Goal: Answer question/provide support

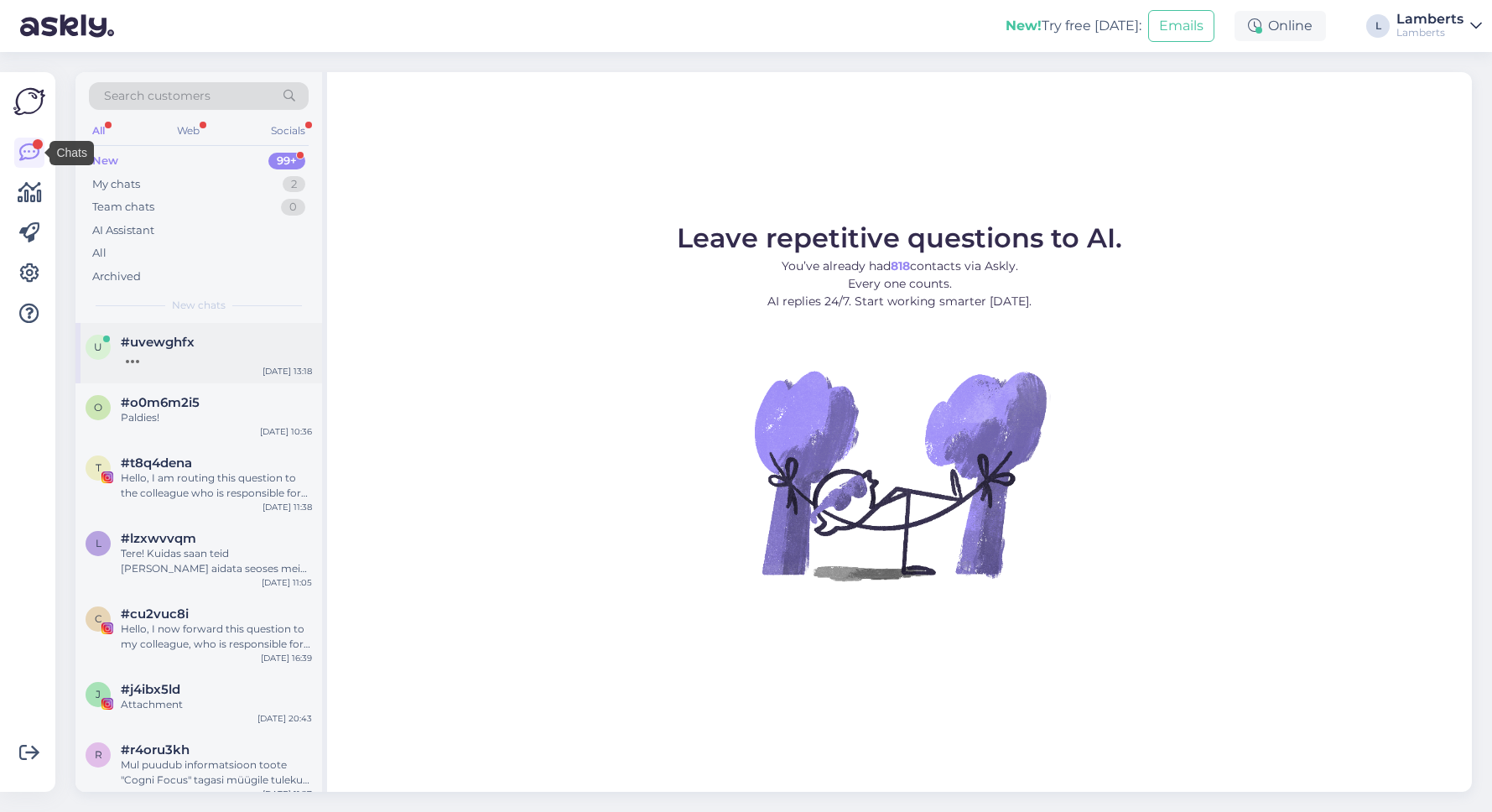
click at [184, 356] on div at bounding box center [216, 357] width 191 height 15
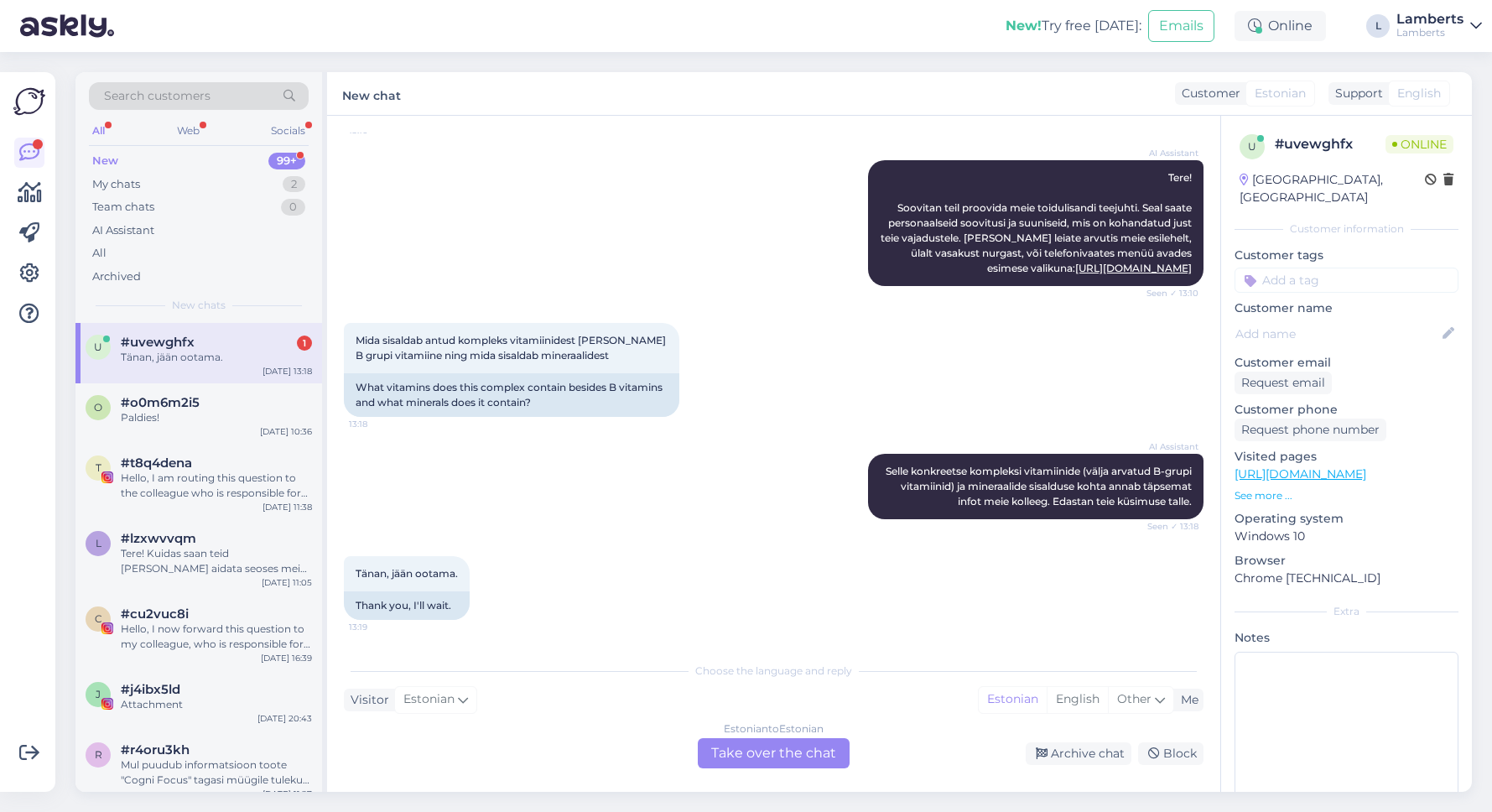
scroll to position [173, 0]
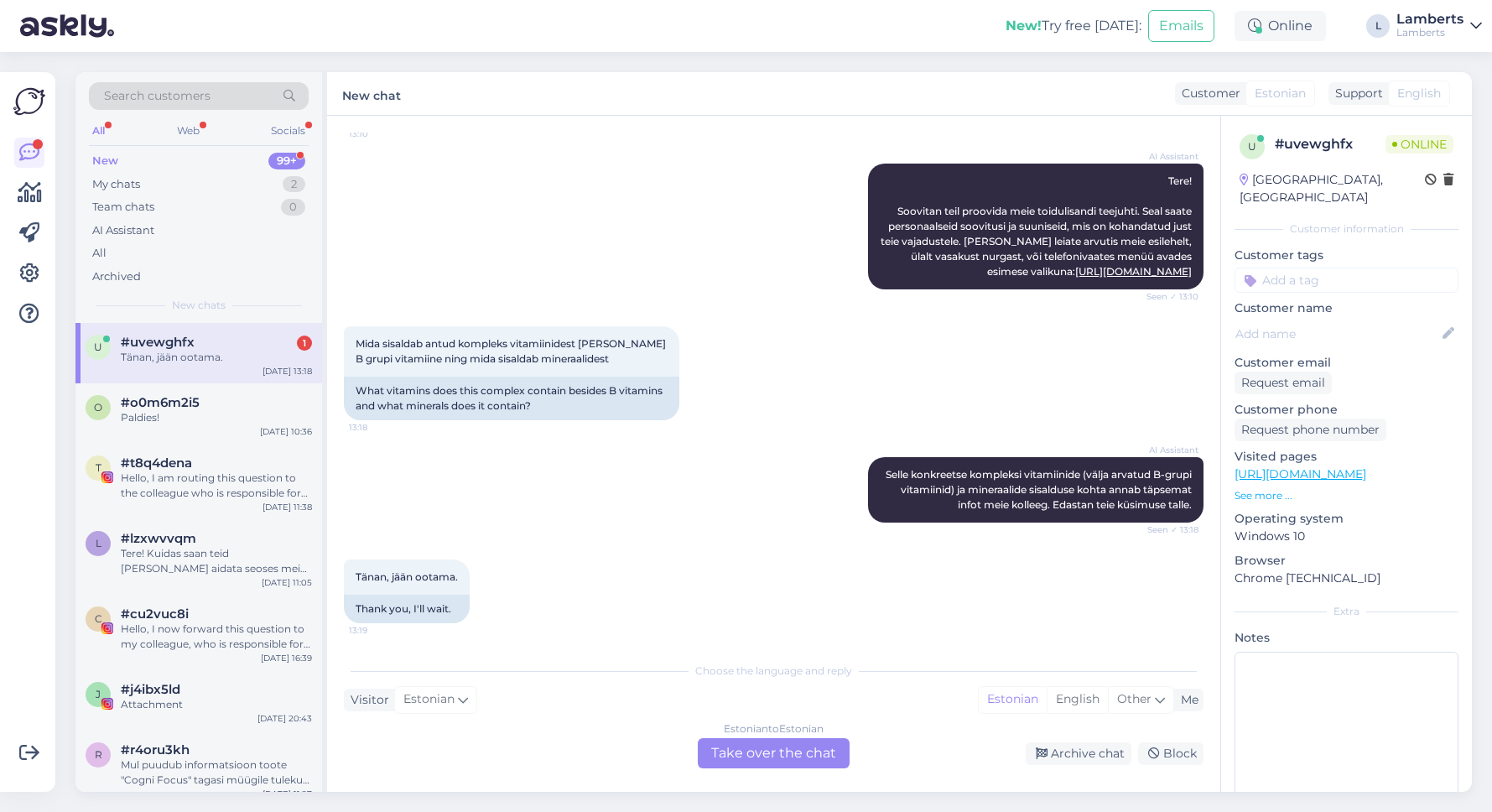
click at [774, 755] on div "Estonian to Estonian Take over the chat" at bounding box center [773, 754] width 152 height 31
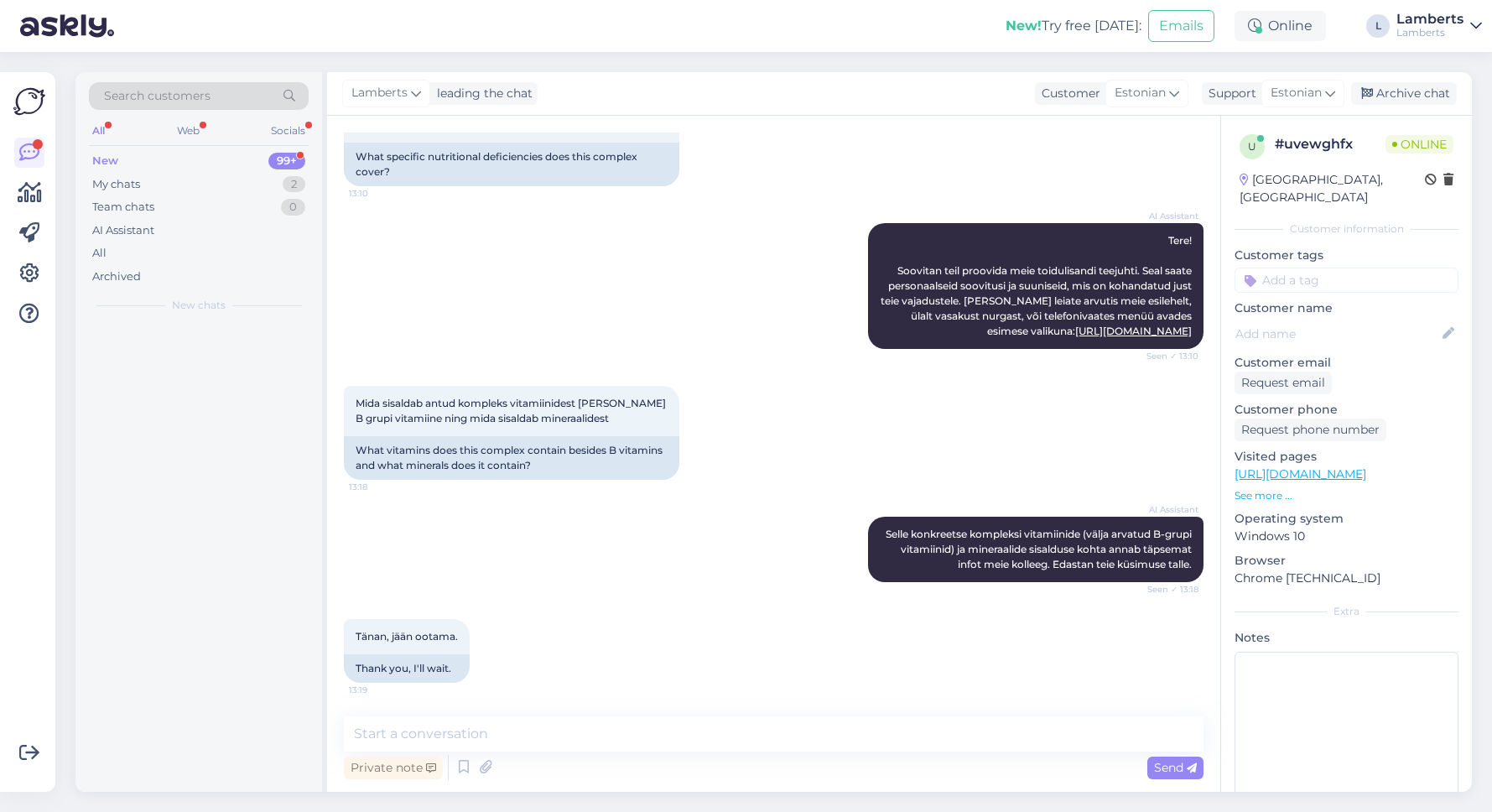
scroll to position [114, 0]
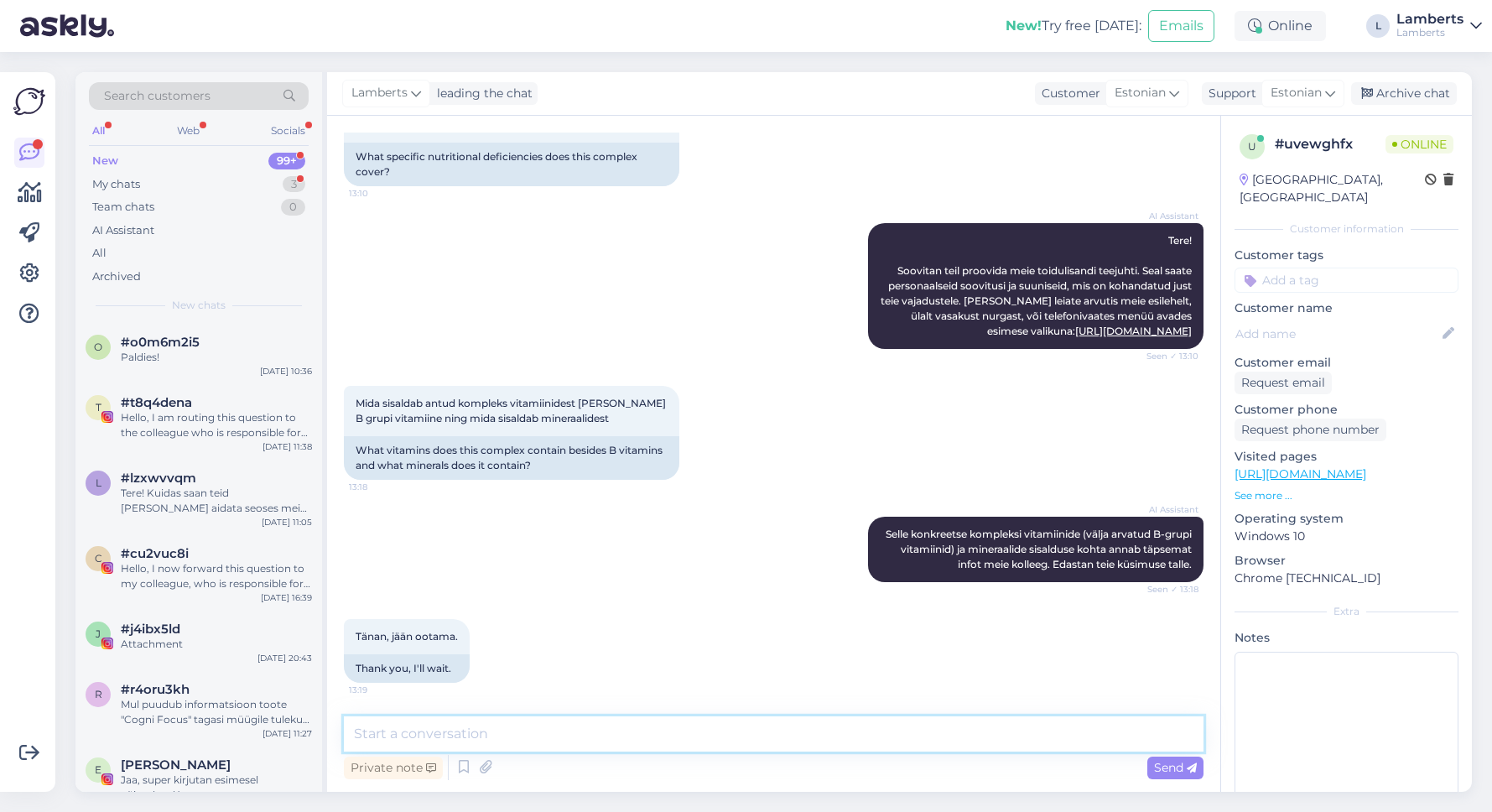
click at [772, 731] on textarea at bounding box center [773, 734] width 860 height 35
type textarea "Tere! Mis toodet te hetkel mõtlete?"
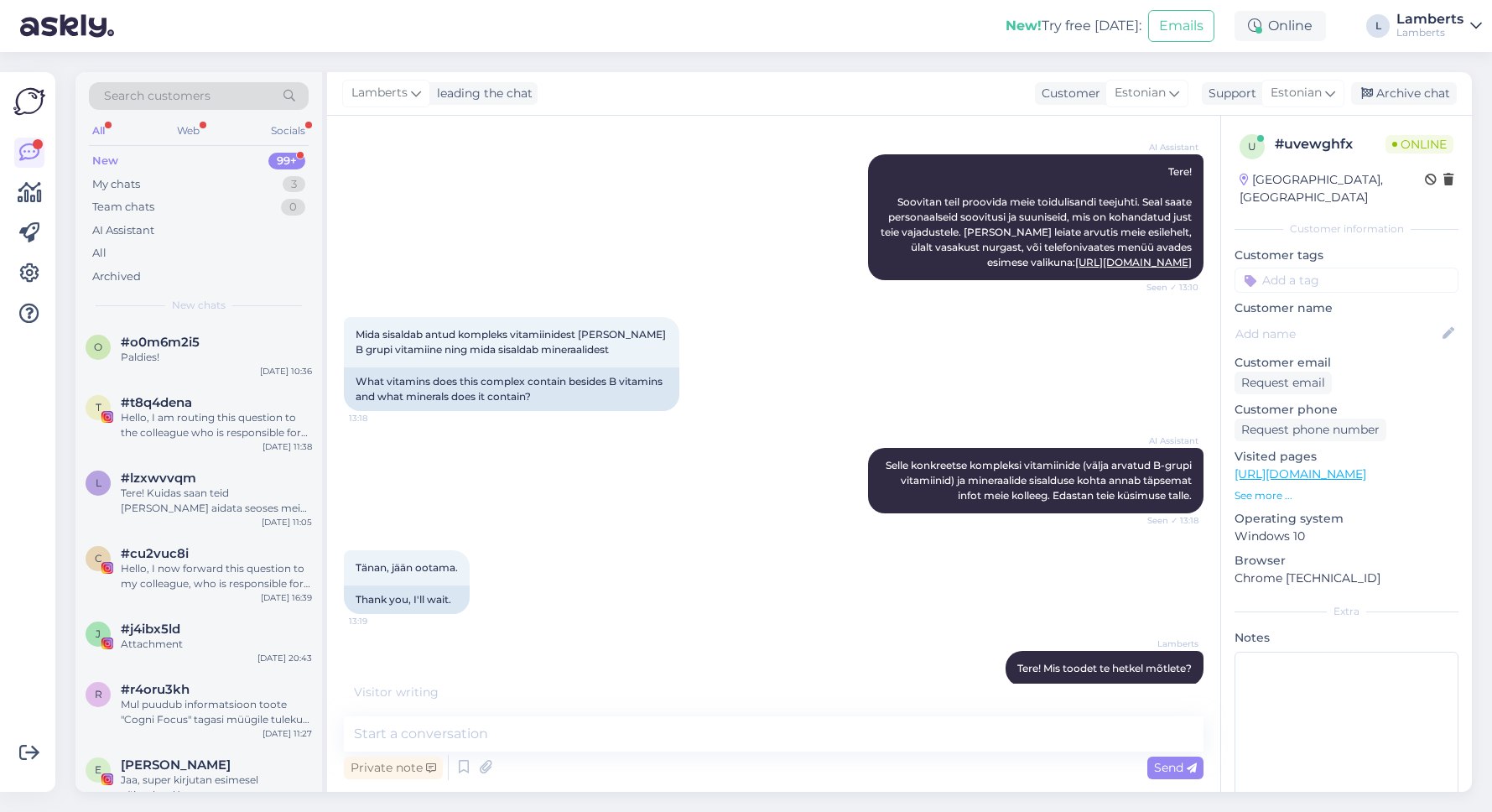
scroll to position [0, 0]
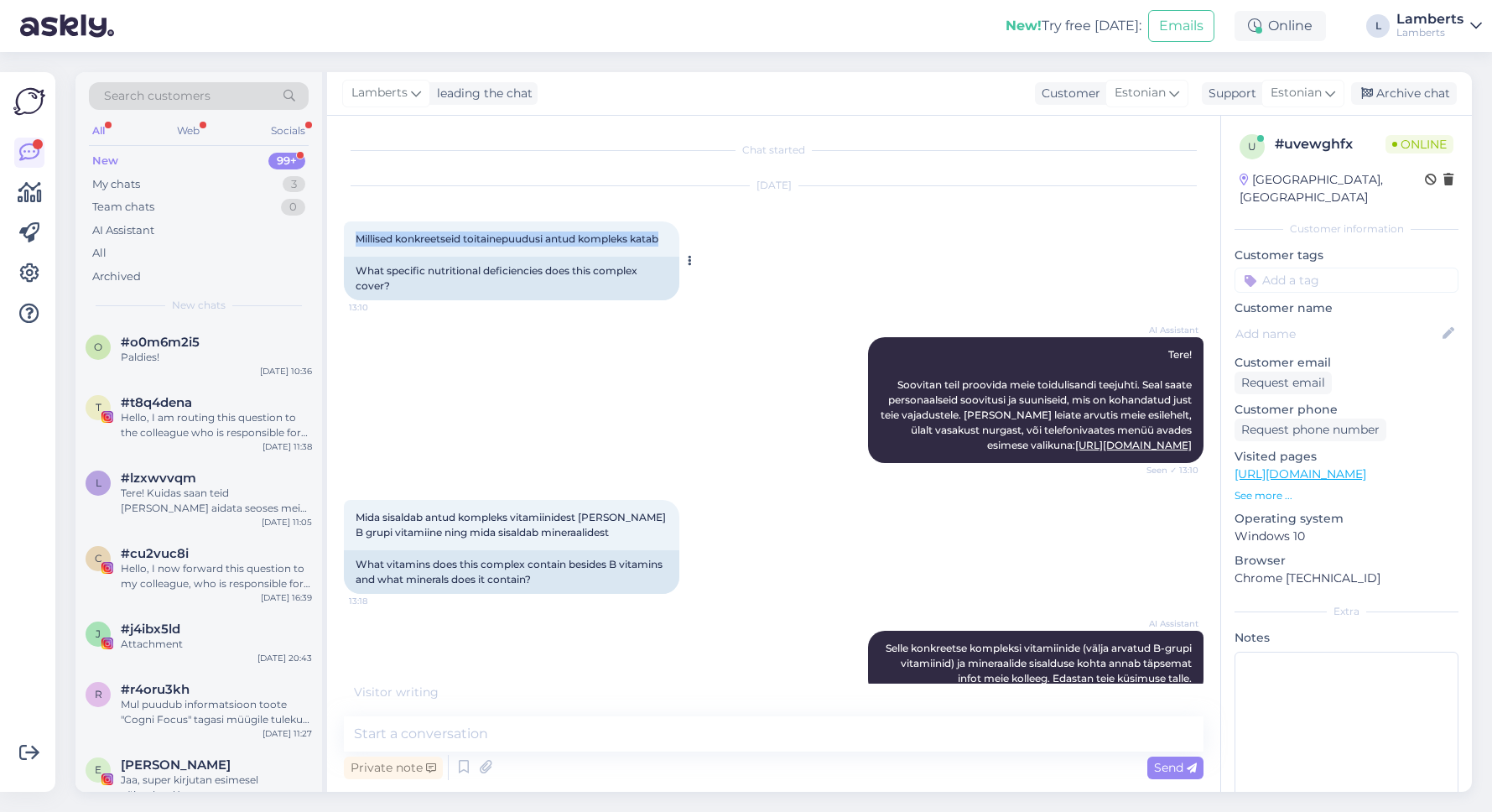
drag, startPoint x: 355, startPoint y: 234, endPoint x: 666, endPoint y: 244, distance: 311.2
click at [666, 244] on div "Millised konkreetseid toitainepuudusi antud kompleks katab 13:10" at bounding box center [512, 239] width 336 height 35
copy span "Millised konkreetseid toitainepuudusi antud kompleks katab"
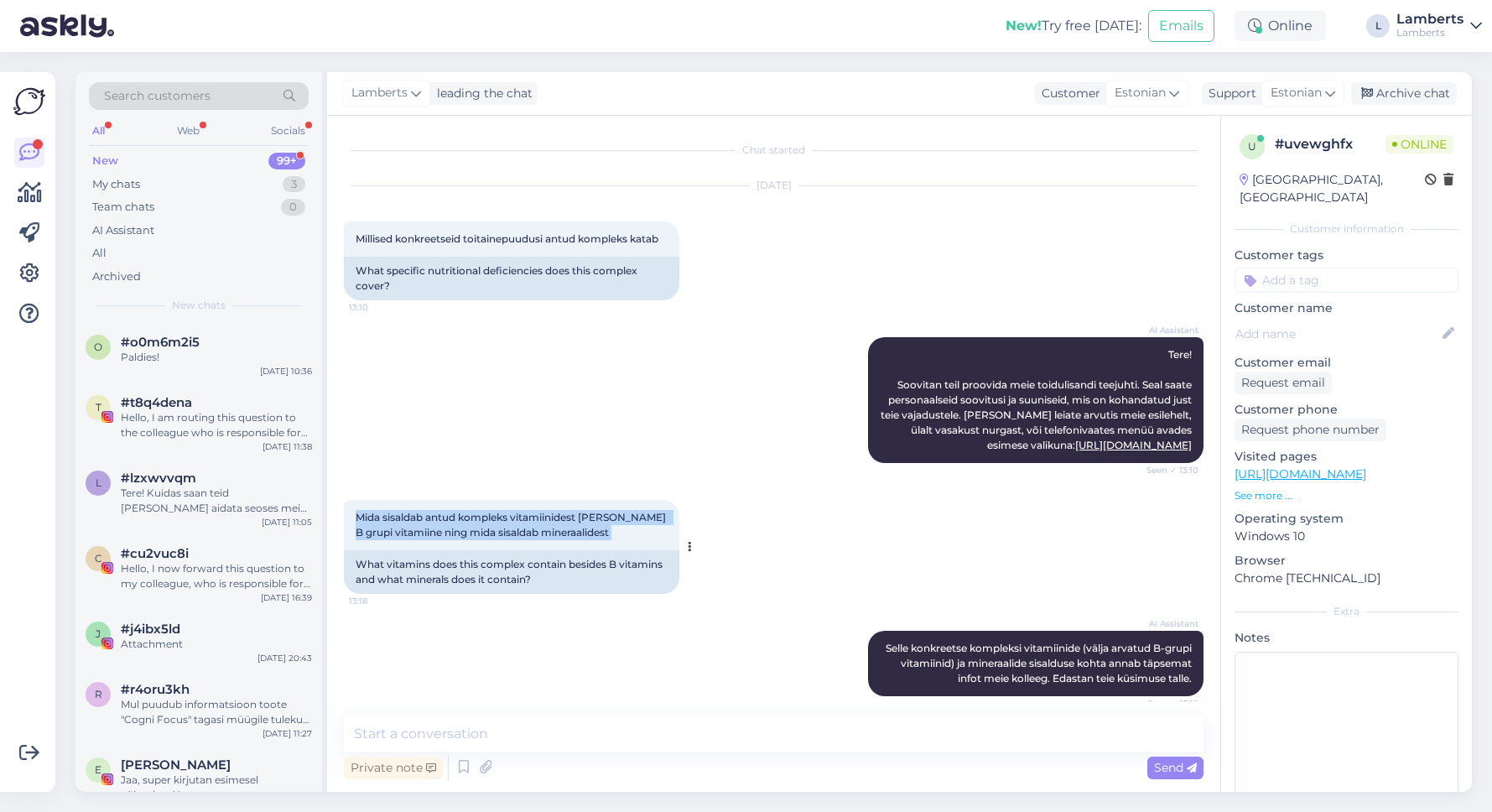
drag, startPoint x: 354, startPoint y: 516, endPoint x: 612, endPoint y: 552, distance: 260.5
click at [612, 552] on div "Mida sisaldab antud kompleks vitamiinidest [PERSON_NAME] B grupi vitamiine ning…" at bounding box center [512, 547] width 336 height 94
copy div "Mida sisaldab antud kompleks vitamiinidest [PERSON_NAME] B grupi vitamiine ning…"
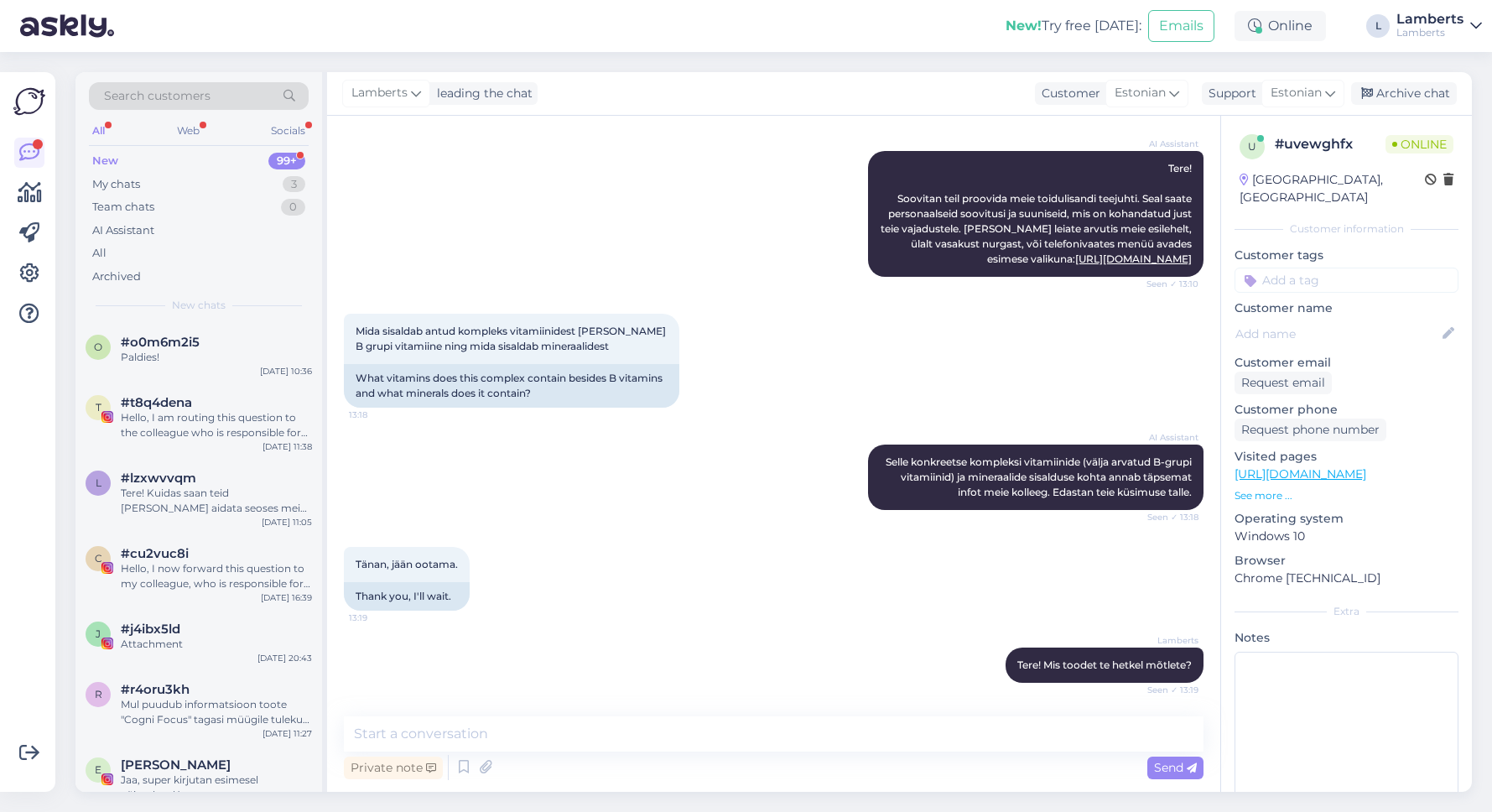
click at [692, 650] on div "Lamberts Tere! Mis toodet te hetkel mõtlete? Seen ✓ 13:19" at bounding box center [773, 665] width 860 height 72
click at [1281, 489] on p "See more ..." at bounding box center [1346, 496] width 224 height 15
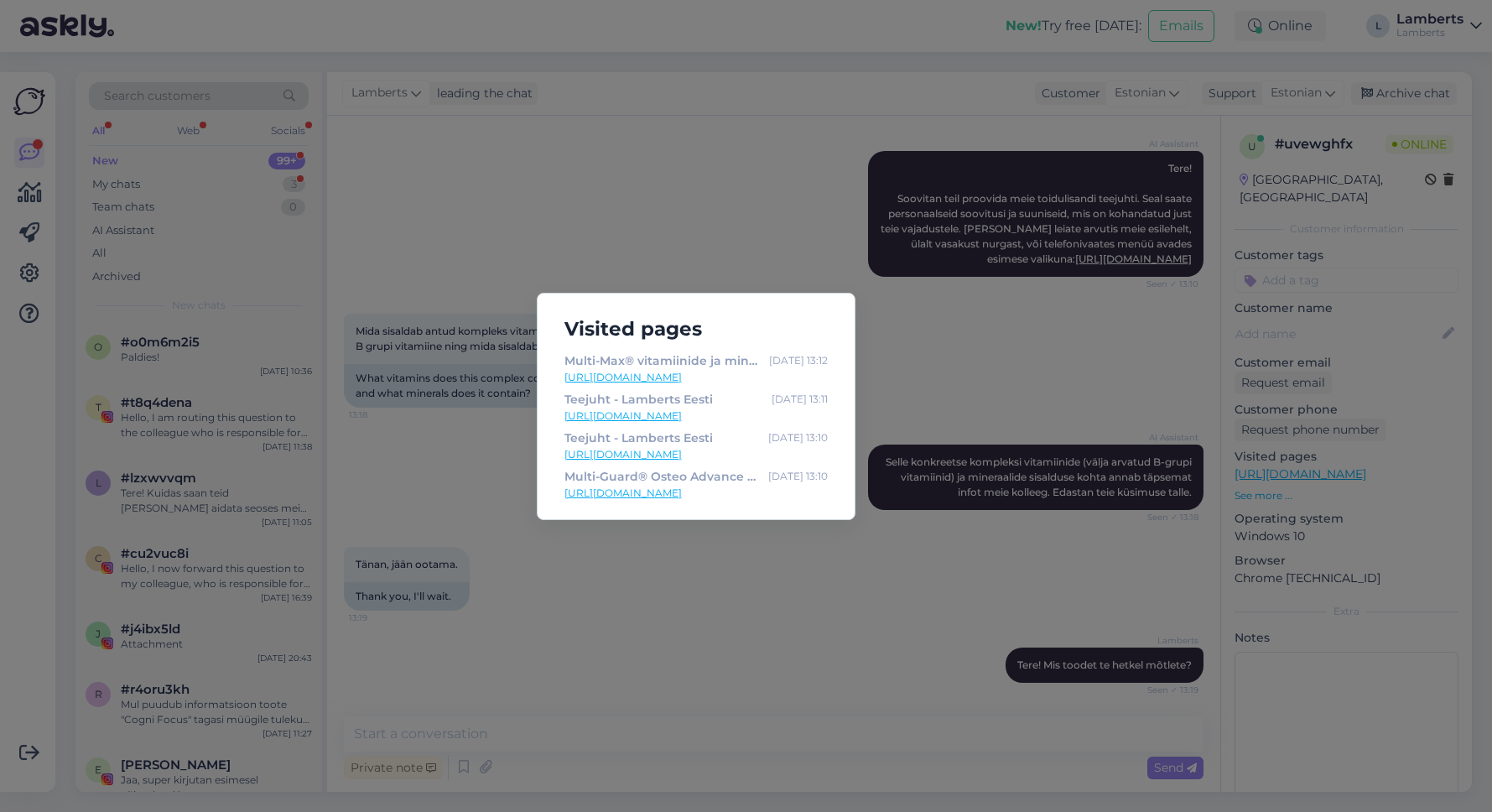
scroll to position [273, 0]
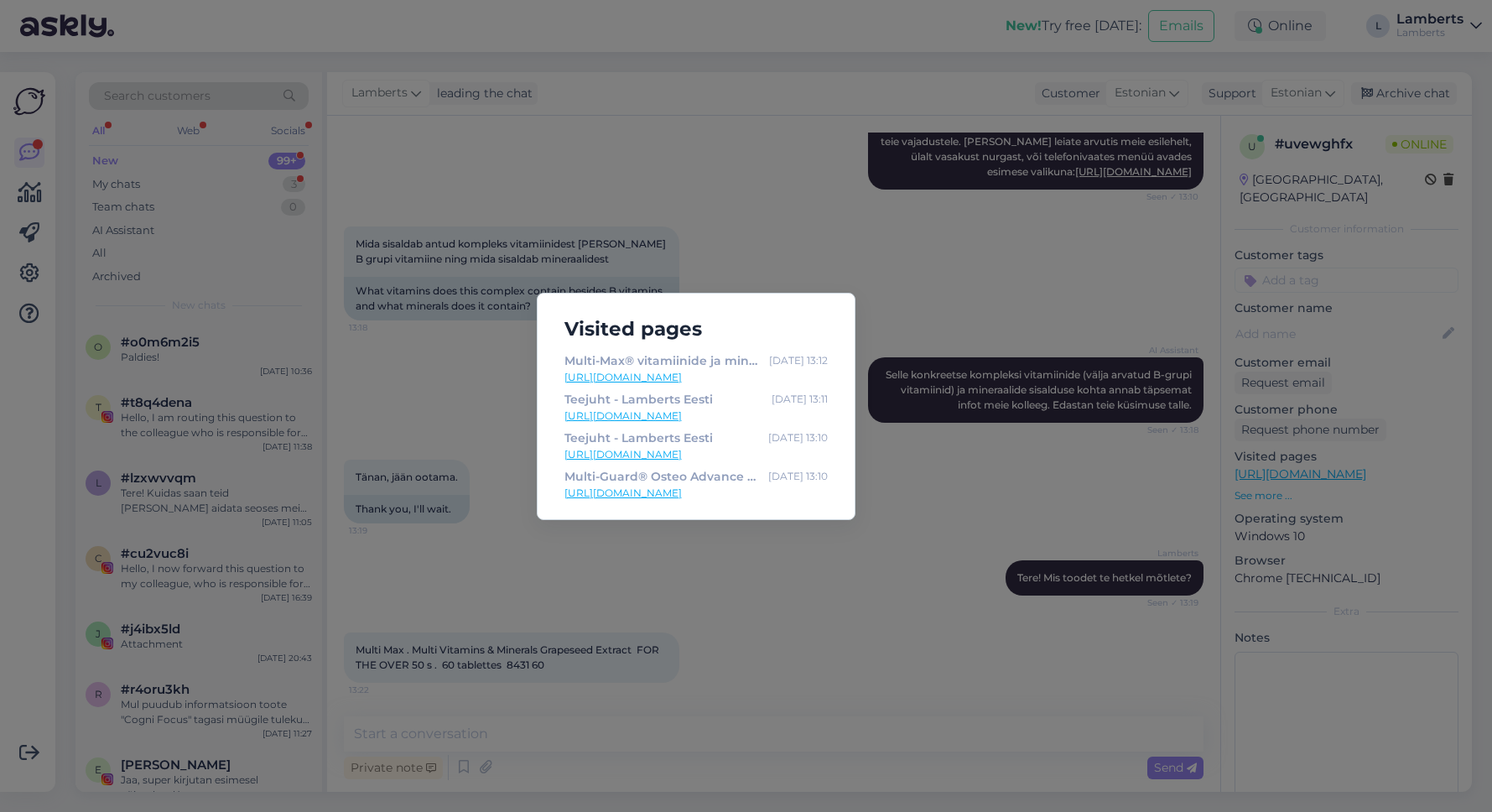
click at [727, 258] on div "Visited pages Multi-Max® vitamiinide ja mineraalainete kompleks 50+ aastastele …" at bounding box center [746, 406] width 1492 height 812
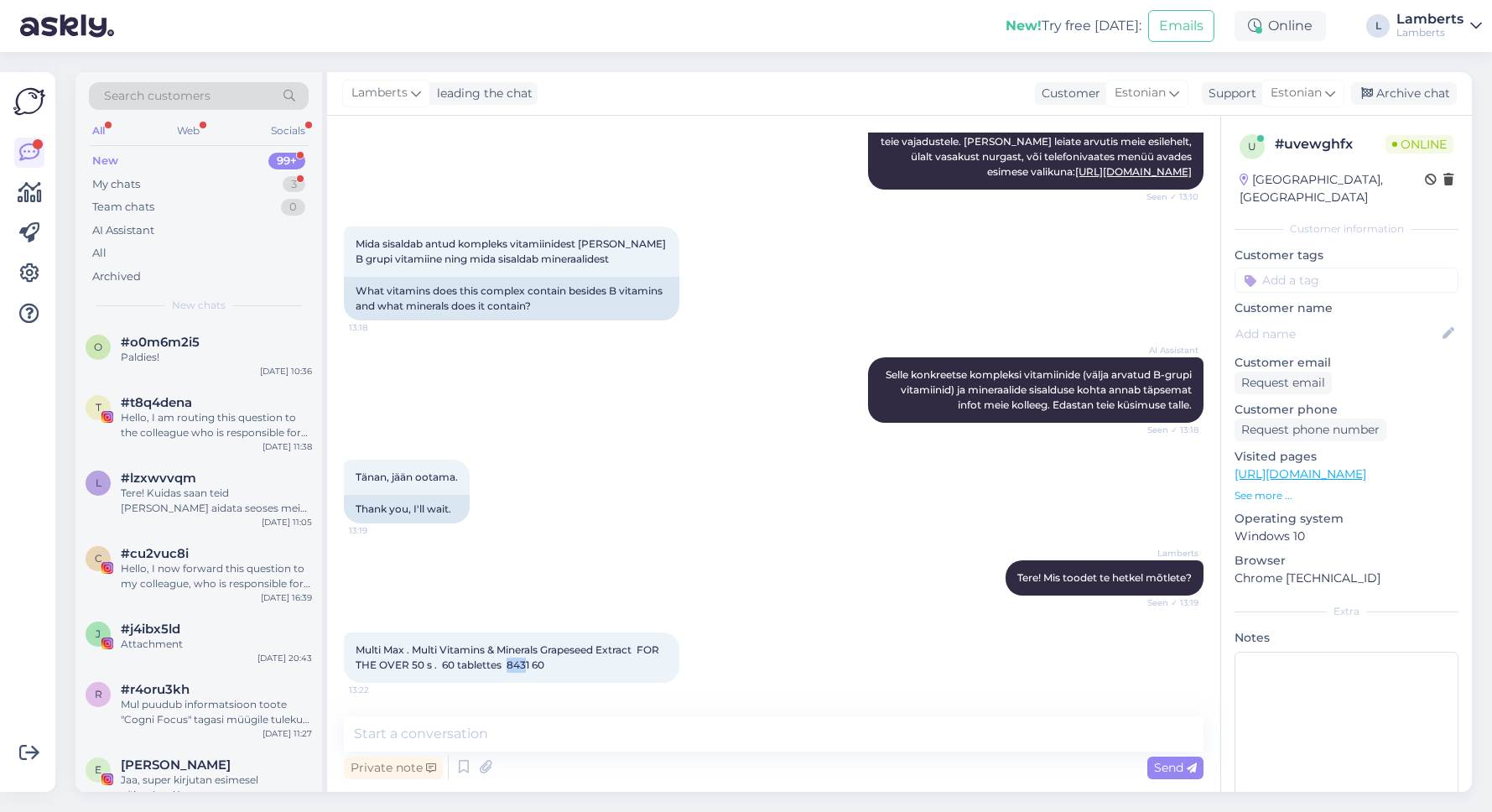
drag, startPoint x: 509, startPoint y: 665, endPoint x: 528, endPoint y: 666, distance: 19.0
click at [528, 666] on span "Multi Max . Multi Vitamins & Minerals Grapeseed Extract FOR THE OVER 50 s . 60 …" at bounding box center [508, 657] width 306 height 28
click at [569, 669] on div "Multi Max . Multi Vitamins & Minerals Grapeseed Extract FOR THE OVER 50 s . 60 …" at bounding box center [512, 658] width 336 height 50
click at [551, 667] on div "Multi Max . Multi Vitamins & Minerals Grapeseed Extract FOR THE OVER 50 s . 60 …" at bounding box center [512, 658] width 336 height 50
drag, startPoint x: 557, startPoint y: 662, endPoint x: 353, endPoint y: 649, distance: 204.4
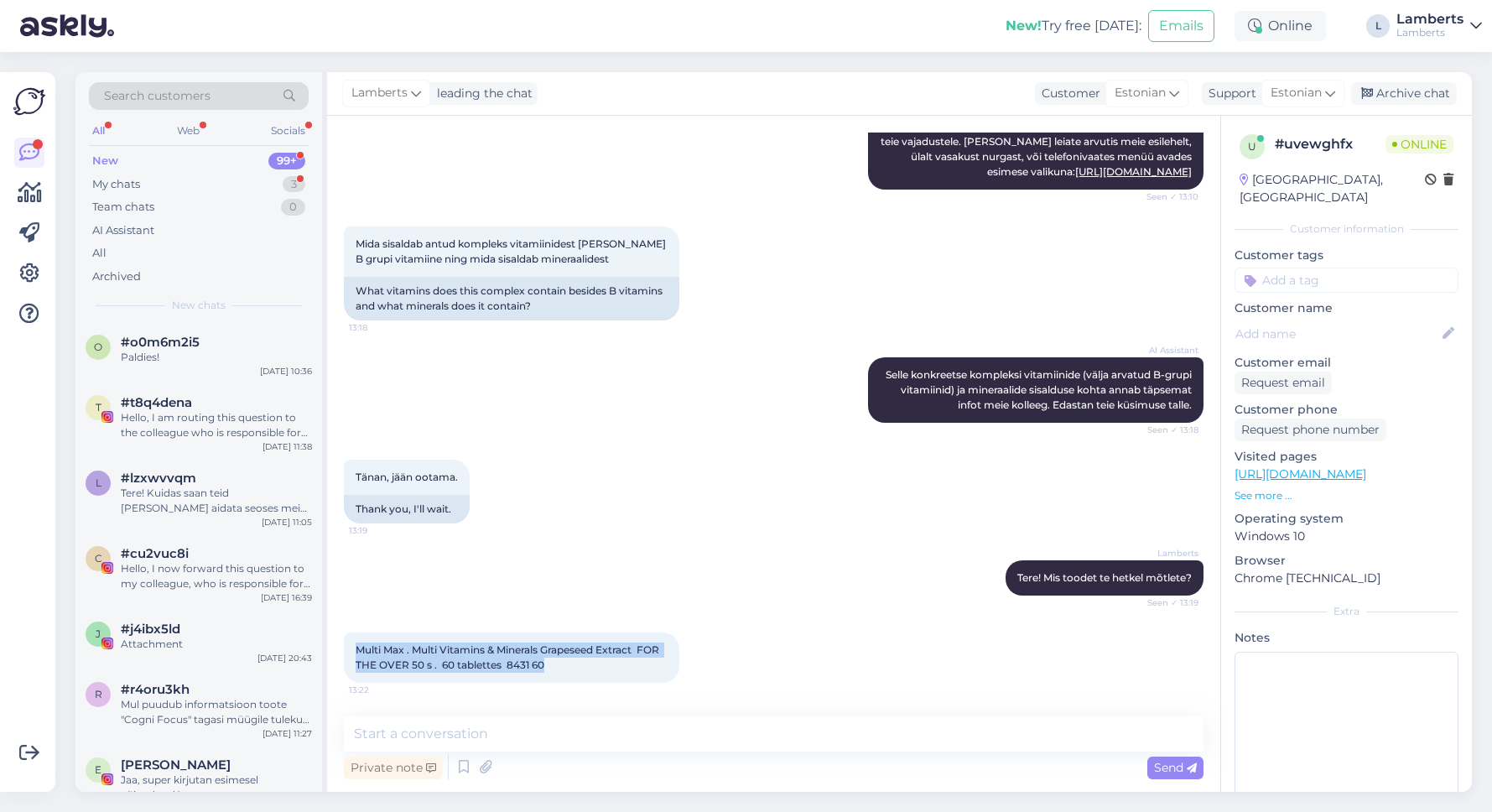
click at [353, 649] on div "Multi Max . Multi Vitamins & Minerals Grapeseed Extract FOR THE OVER 50 s . 60 …" at bounding box center [512, 658] width 336 height 50
copy span "Multi Max . Multi Vitamins & Minerals Grapeseed Extract FOR THE OVER 50 s . 60 …"
click at [827, 610] on div "Lamberts Tere! Mis toodet te hetkel mõtlete? Seen ✓ 13:19" at bounding box center [773, 578] width 860 height 72
click at [854, 729] on textarea at bounding box center [773, 734] width 860 height 35
paste textarea "Milliseid toitainete puudujääke see aitab katta? Kompleks on mõeldud eeskätt ol…"
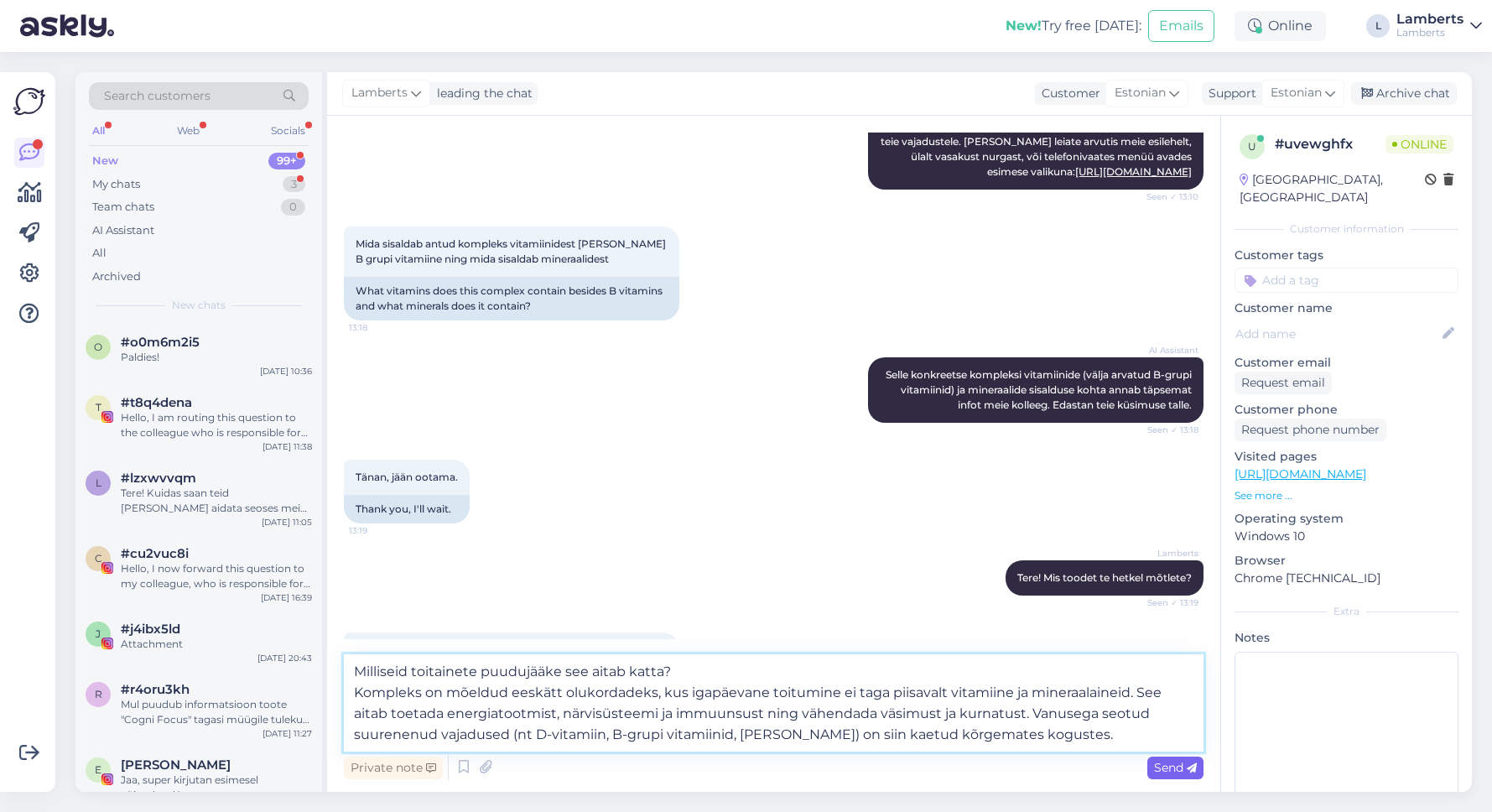
type textarea "Milliseid toitainete puudujääke see aitab katta? Kompleks on mõeldud eeskätt ol…"
click at [1178, 772] on span "Send" at bounding box center [1176, 767] width 43 height 15
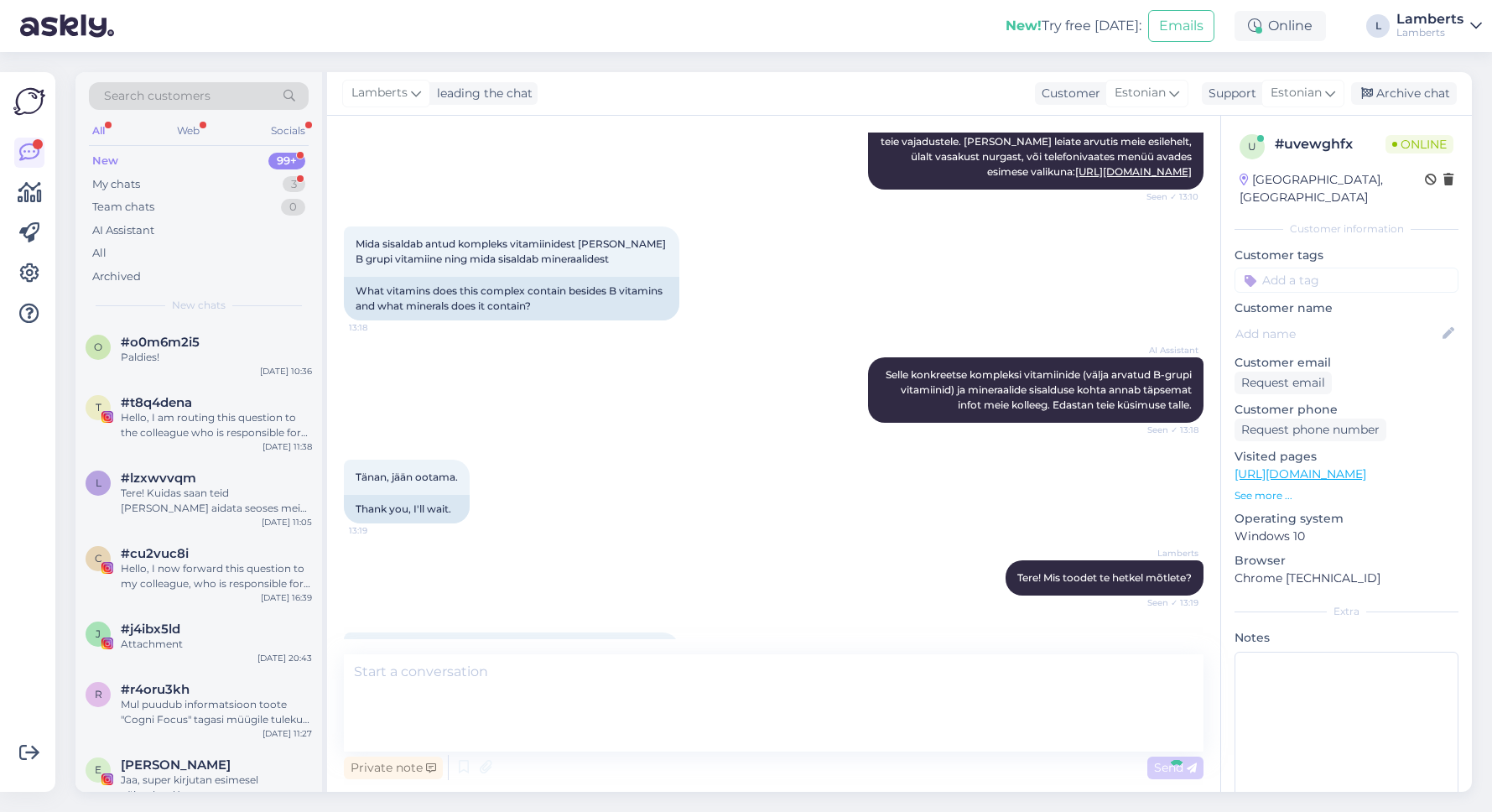
scroll to position [451, 0]
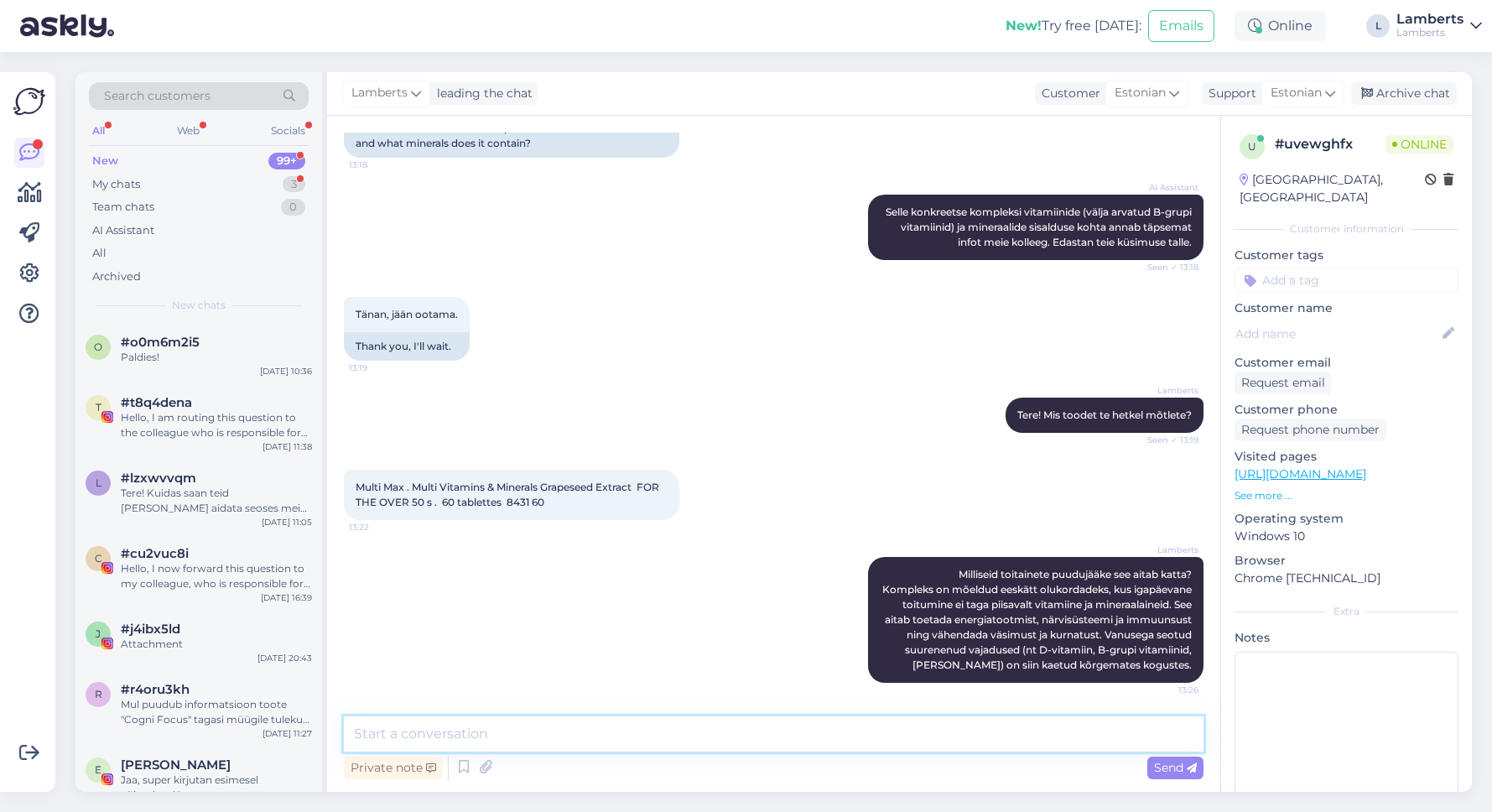
click at [799, 740] on textarea at bounding box center [773, 734] width 860 height 35
paste textarea "Vitamiinid ([PERSON_NAME] B-grupi vitamiinide): A-vitamiin D3-vitamiin E-vitami…"
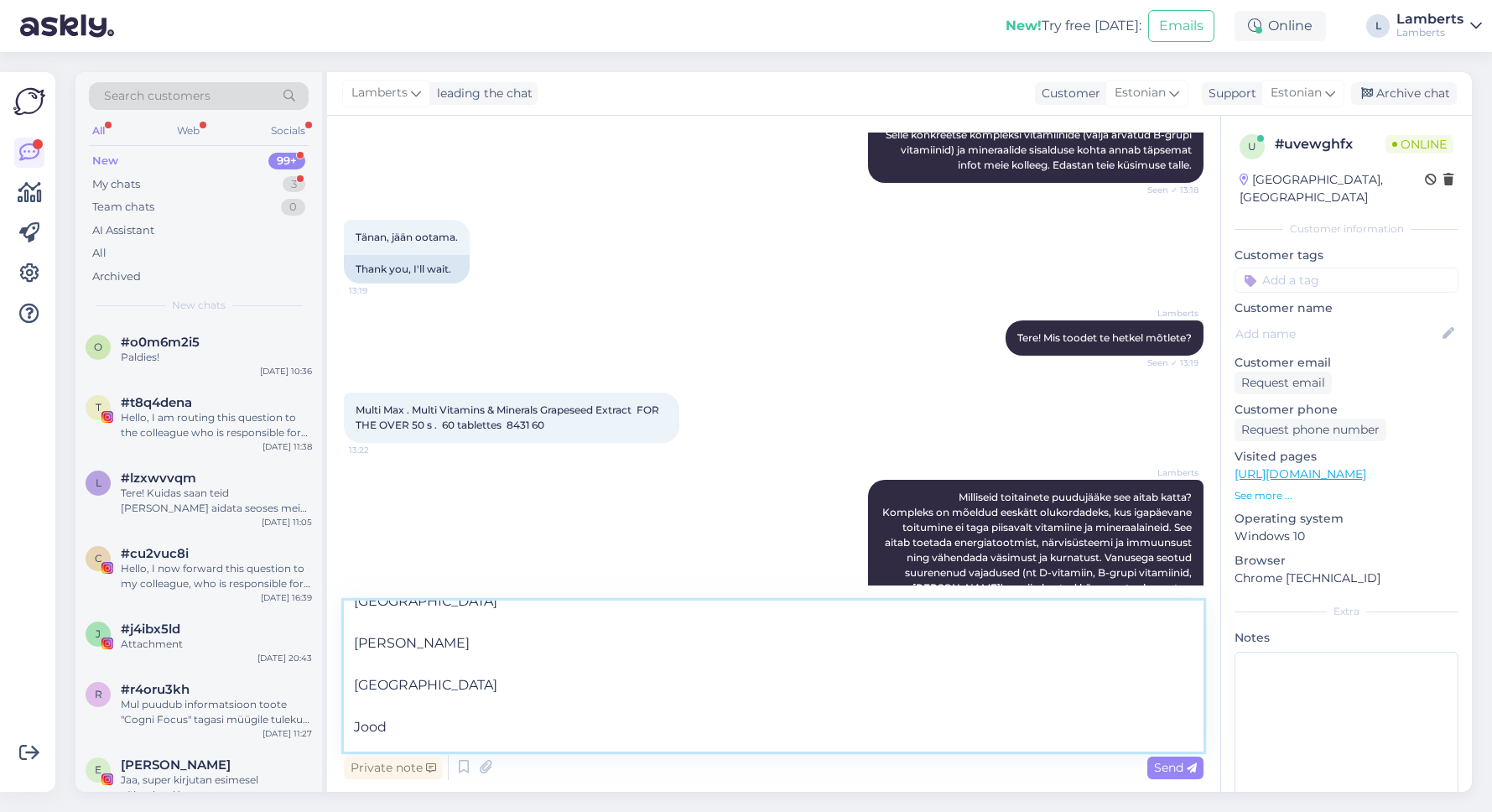
scroll to position [554, 0]
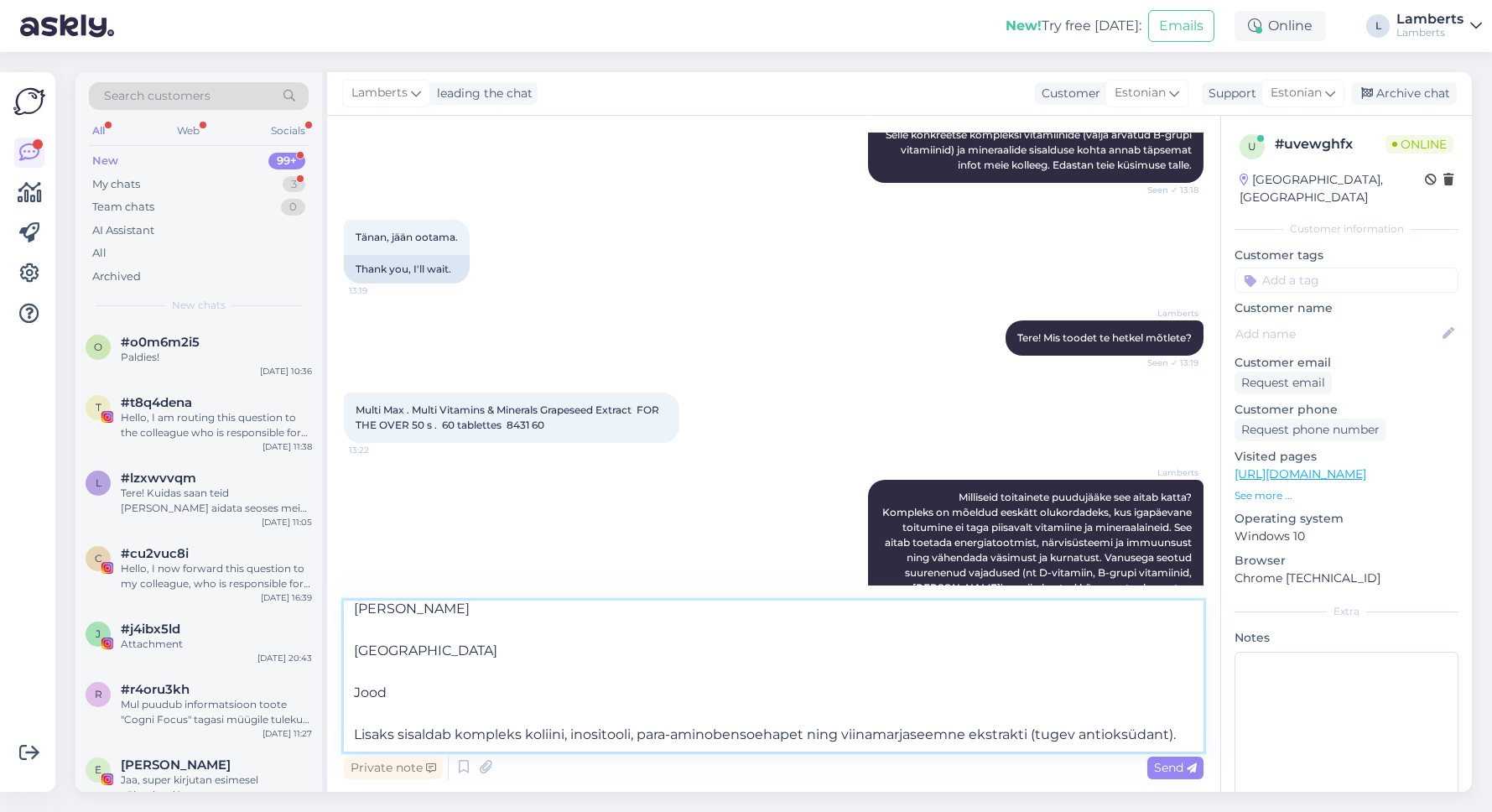
type textarea "Vitamiinid ([PERSON_NAME] B-grupi vitamiinide): A-vitamiin D3-vitamiin E-vitami…"
click at [1171, 766] on span "Send" at bounding box center [1176, 767] width 43 height 15
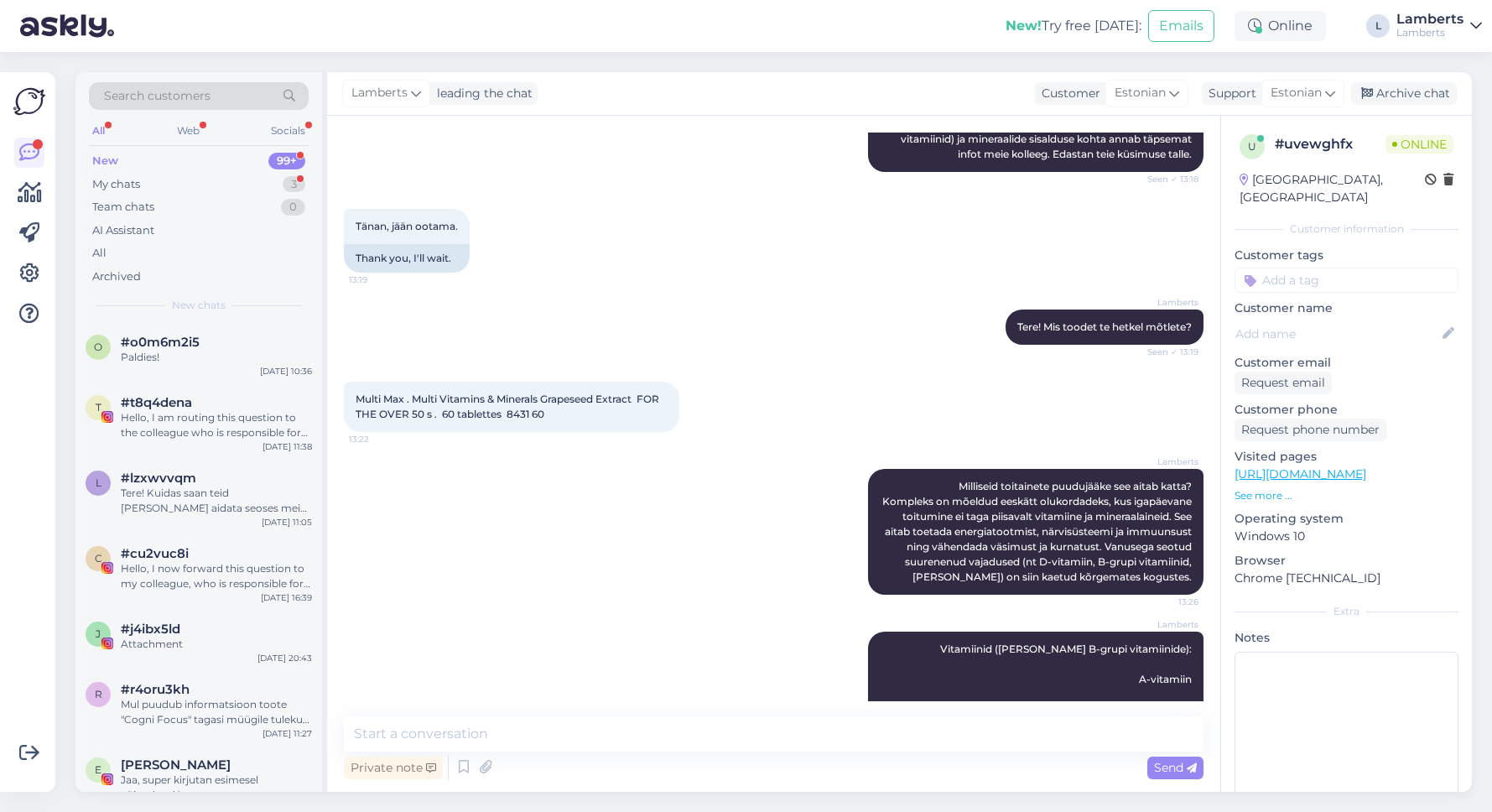
scroll to position [525, 0]
click at [246, 189] on div "My chats 3" at bounding box center [199, 184] width 220 height 23
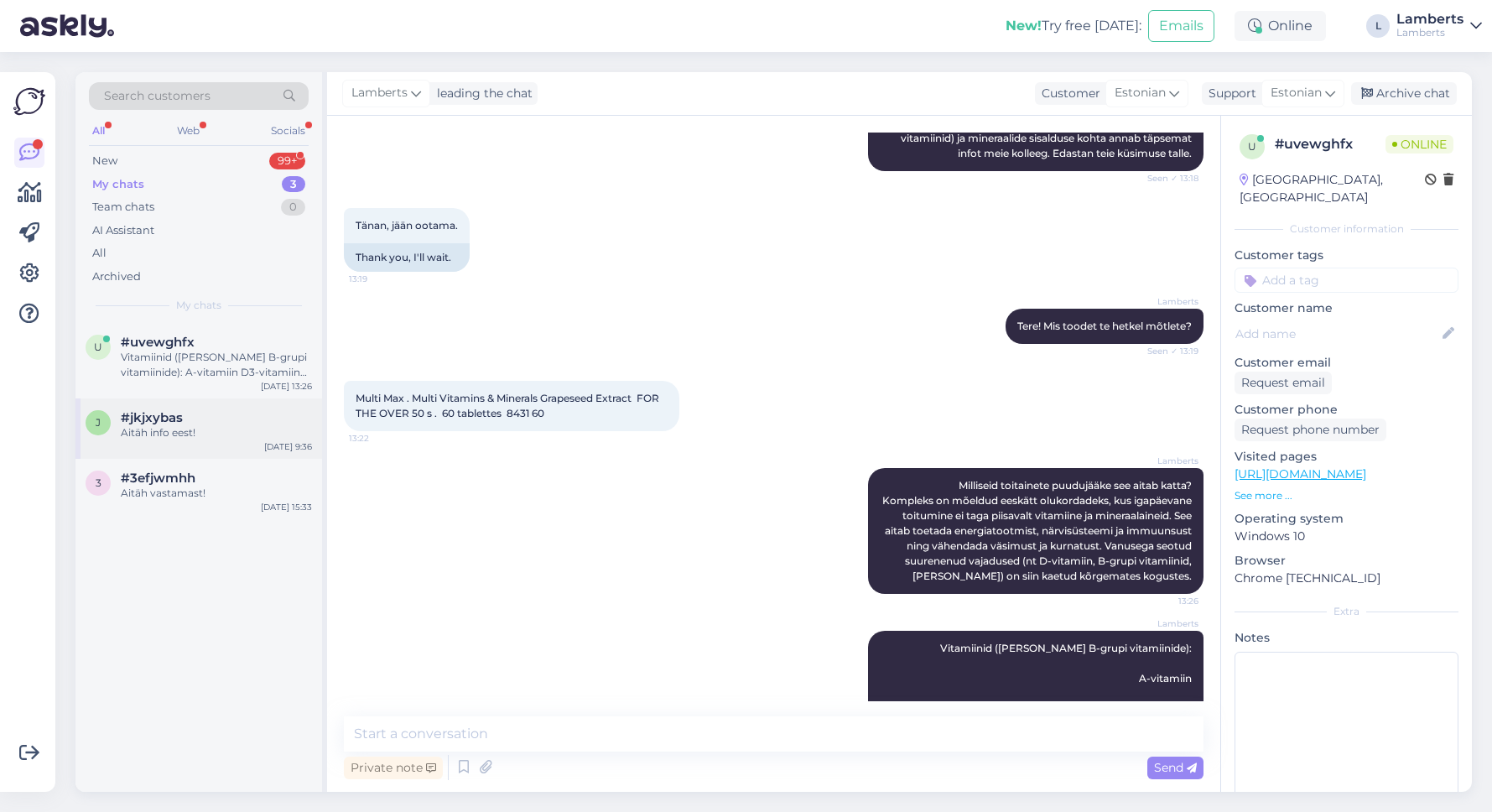
click at [190, 433] on div "Aitäh info eest!" at bounding box center [216, 432] width 191 height 15
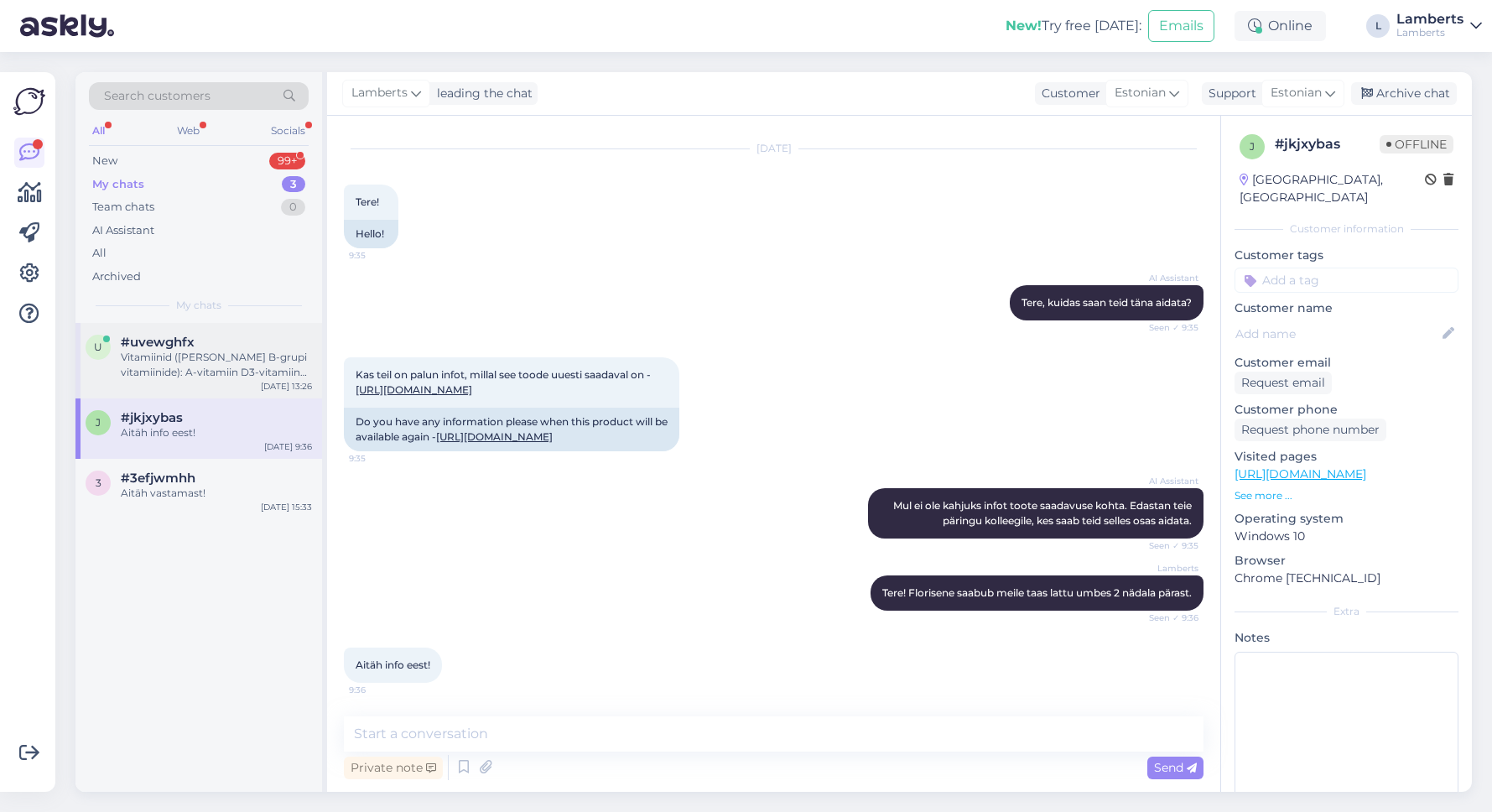
click at [197, 385] on div "u #uvewghfx Vitamiinid ([PERSON_NAME] B-grupi vitamiinide): A-vitamiin D3-vitam…" at bounding box center [199, 361] width 247 height 75
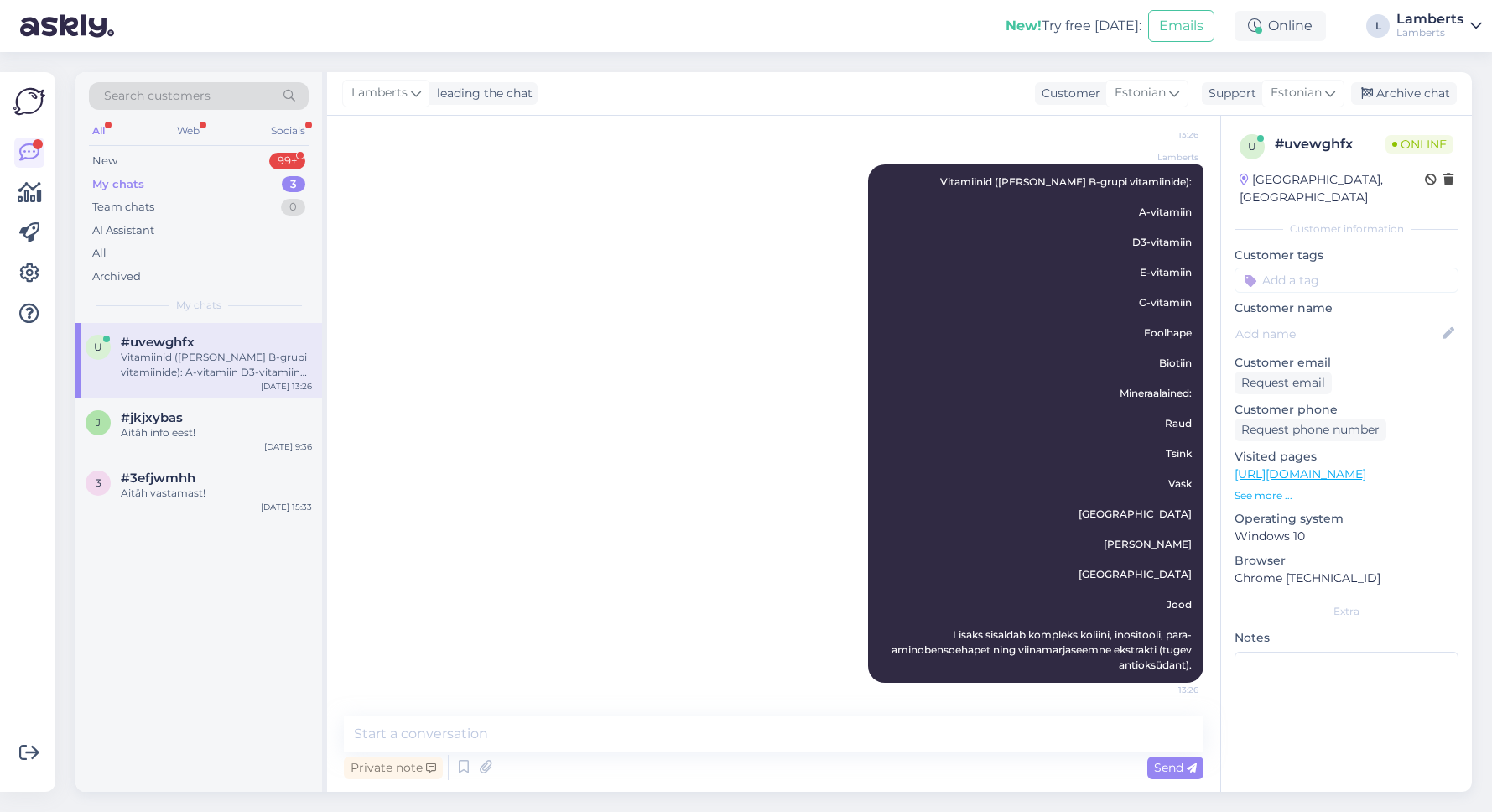
scroll to position [1037, 0]
